Goal: Task Accomplishment & Management: Use online tool/utility

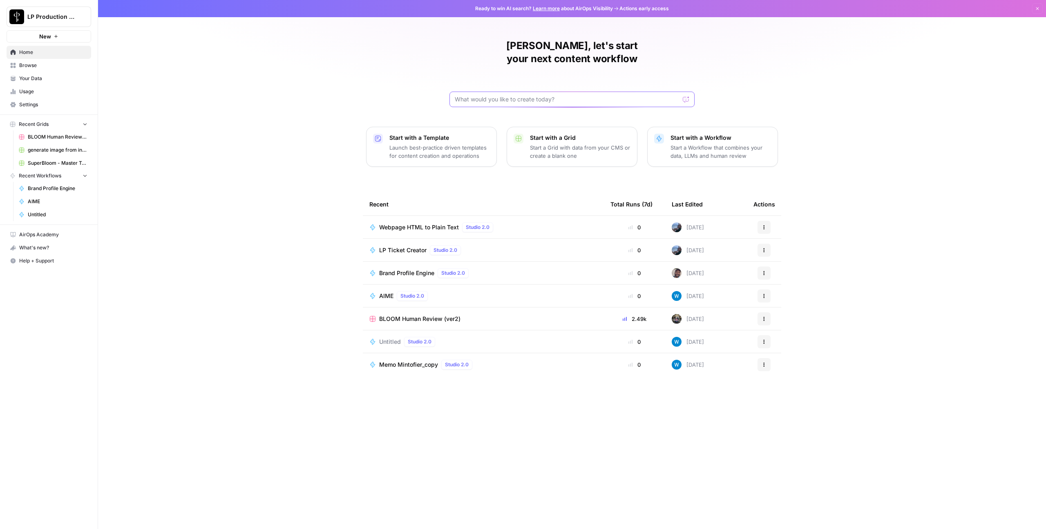
click at [562, 95] on input "text" at bounding box center [567, 99] width 225 height 8
click at [37, 66] on span "Browse" at bounding box center [53, 65] width 68 height 7
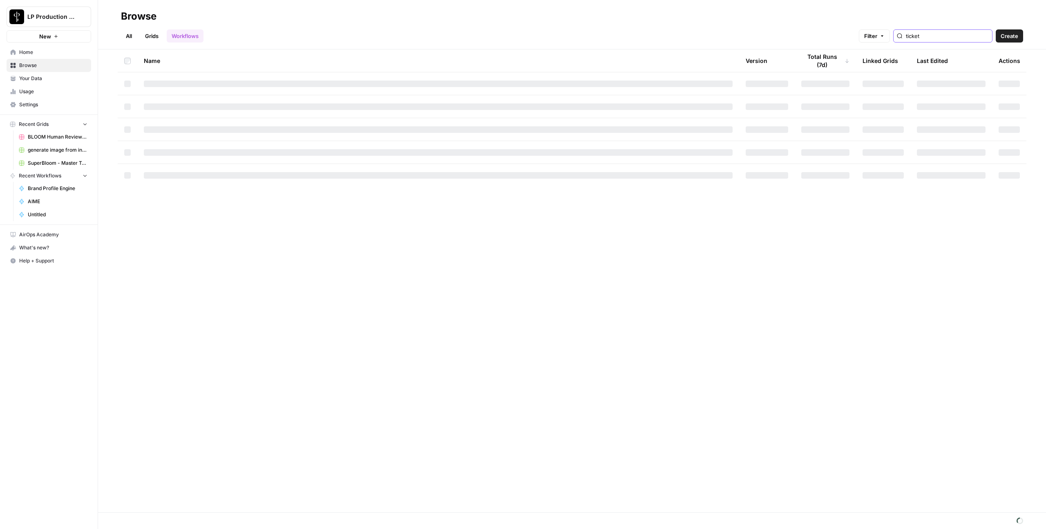
click at [946, 33] on input "ticket" at bounding box center [947, 36] width 83 height 8
type input "arm"
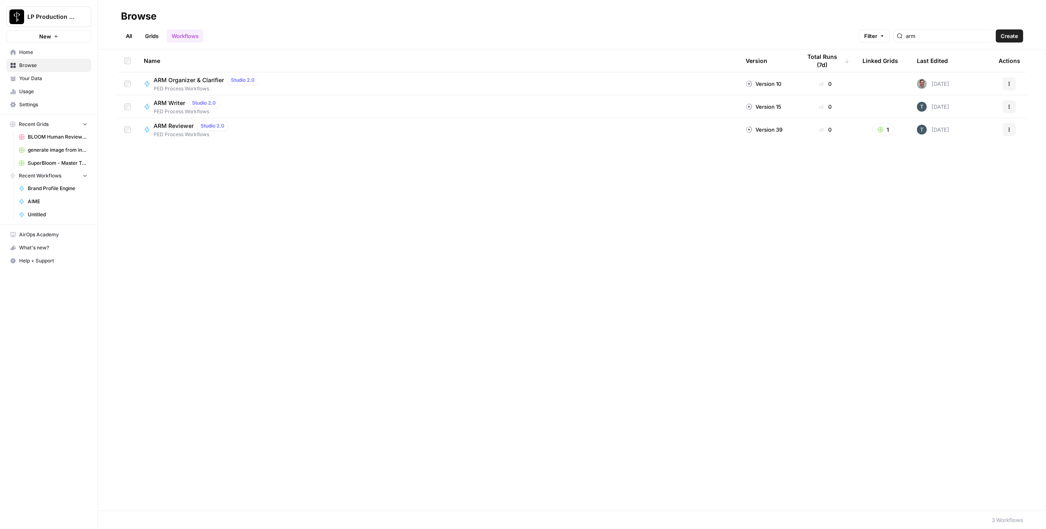
click at [164, 103] on span "ARM Writer" at bounding box center [169, 103] width 31 height 8
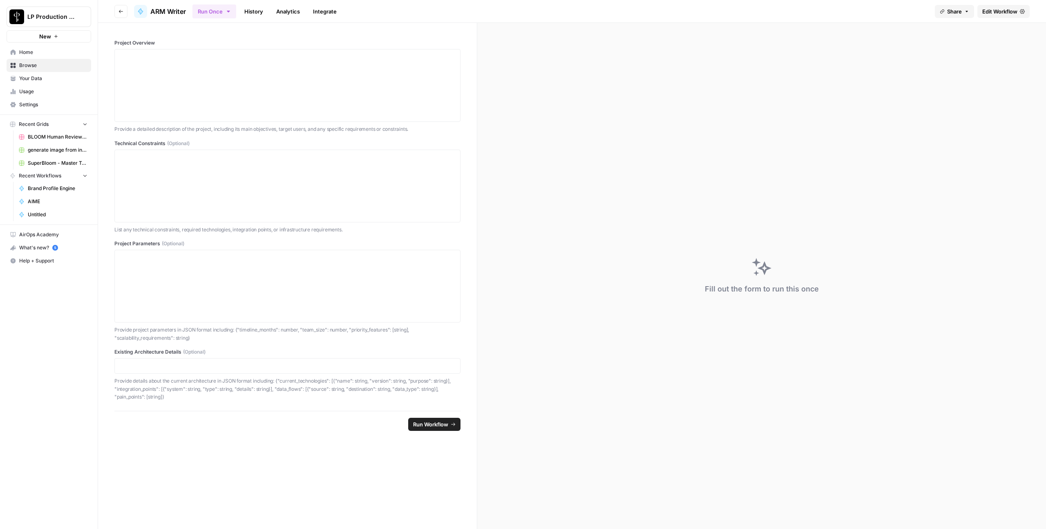
drag, startPoint x: 883, startPoint y: 52, endPoint x: 877, endPoint y: 52, distance: 6.1
click at [883, 52] on div "Fill out the form to run this once" at bounding box center [761, 276] width 569 height 506
